Goal: Task Accomplishment & Management: Complete application form

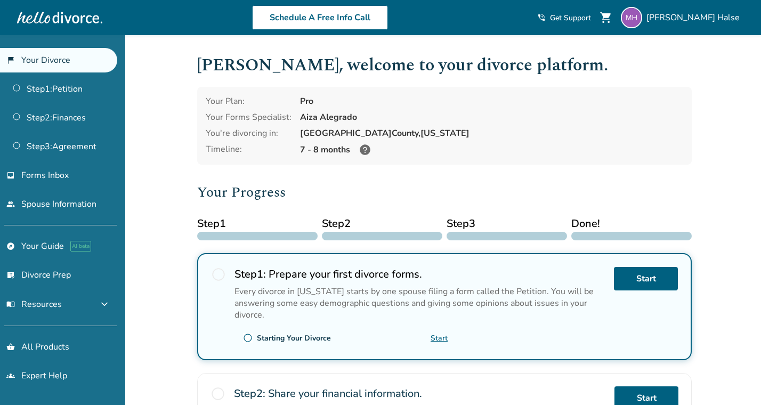
click at [297, 116] on div "Your Plan: Pro Your Forms Specialist: Aiza Alegrado You're divorcing in: [GEOGR…" at bounding box center [444, 126] width 494 height 78
drag, startPoint x: 300, startPoint y: 117, endPoint x: 355, endPoint y: 119, distance: 54.9
click at [356, 119] on div "Aiza Alegrado" at bounding box center [491, 117] width 383 height 12
copy div "Aiza Alegrado"
click at [331, 151] on div "7 - 8 months" at bounding box center [491, 149] width 383 height 13
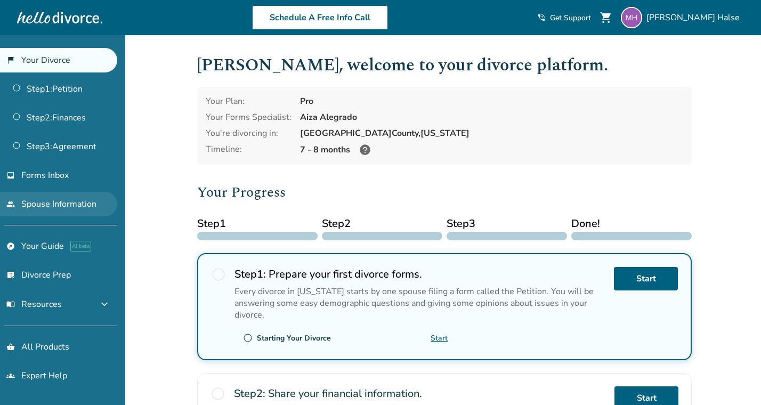
click at [60, 202] on link "people Spouse Information" at bounding box center [58, 204] width 117 height 24
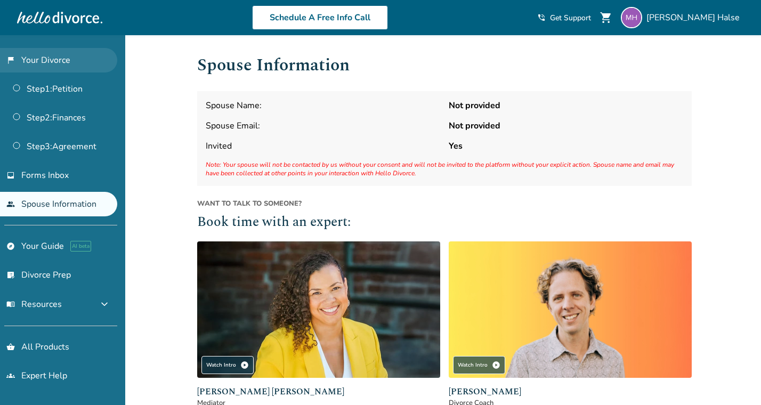
click at [71, 67] on link "flag_2 Your Divorce" at bounding box center [58, 60] width 117 height 24
